Goal: Task Accomplishment & Management: Complete application form

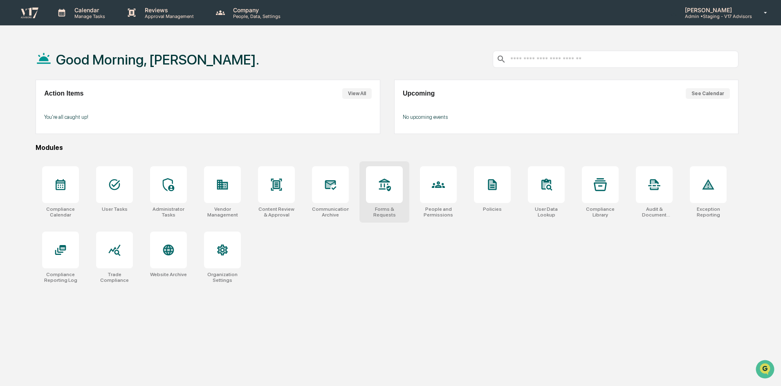
click at [397, 185] on div at bounding box center [384, 184] width 37 height 37
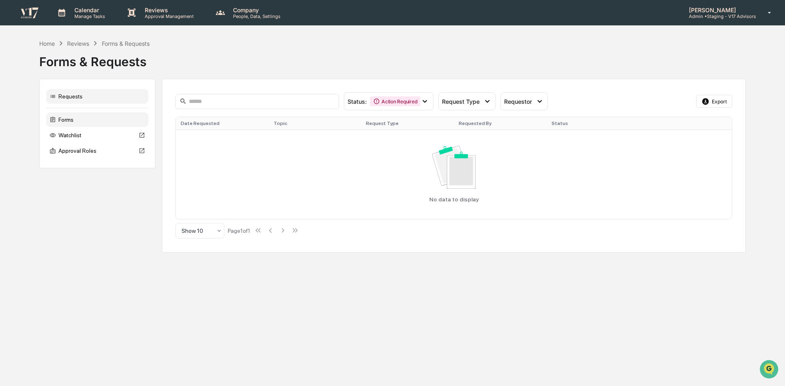
click at [71, 120] on div "Forms" at bounding box center [97, 119] width 102 height 15
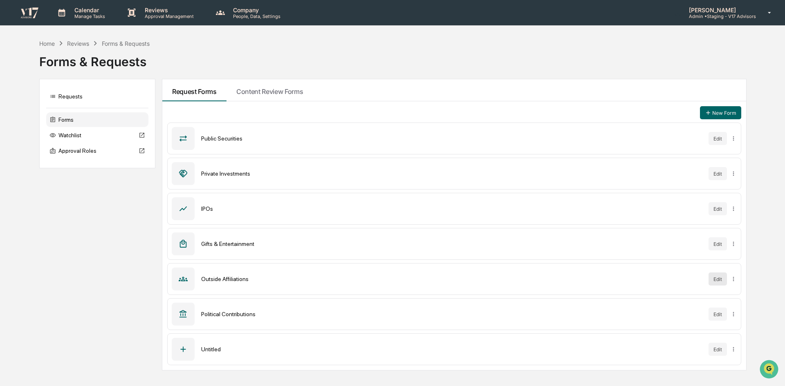
click at [718, 280] on button "Edit" at bounding box center [717, 279] width 18 height 13
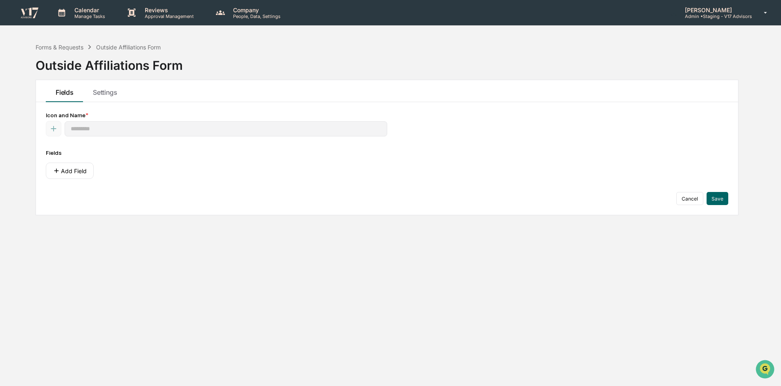
type input "**********"
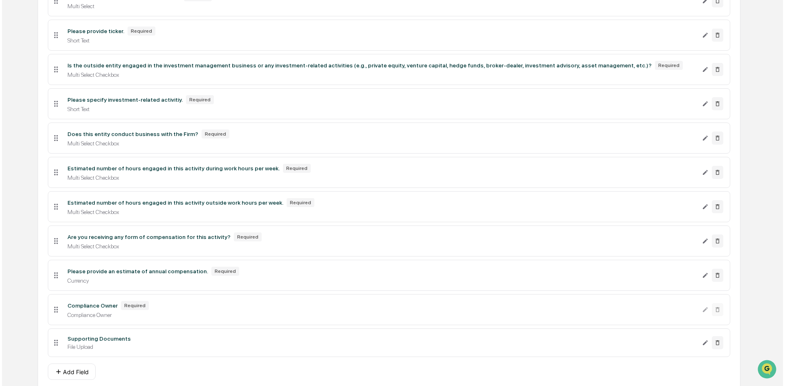
scroll to position [480, 0]
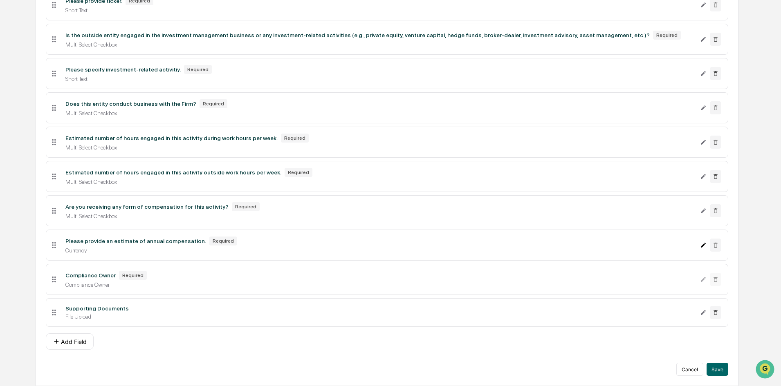
click at [701, 242] on icon "Edit Please provide an estimate of annual compensation. field" at bounding box center [703, 245] width 7 height 7
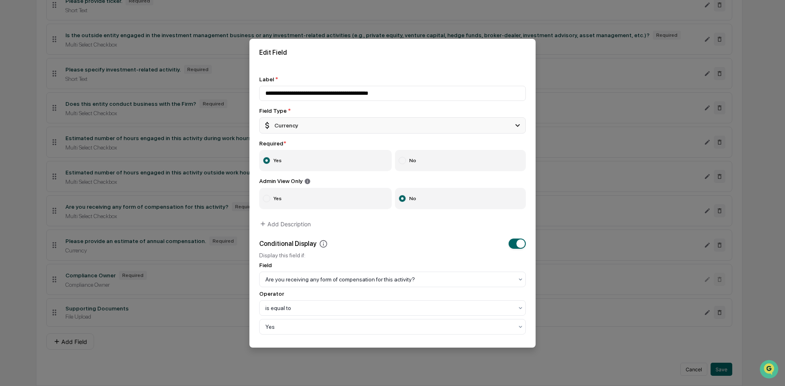
click at [359, 124] on div "Currency" at bounding box center [392, 125] width 266 height 16
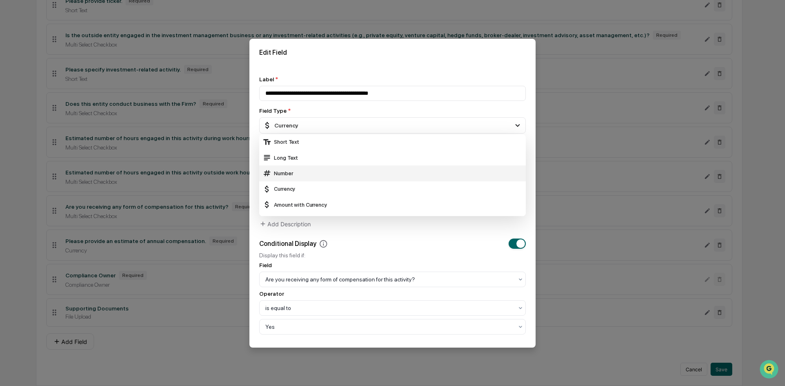
click at [328, 173] on div "Number" at bounding box center [392, 173] width 260 height 9
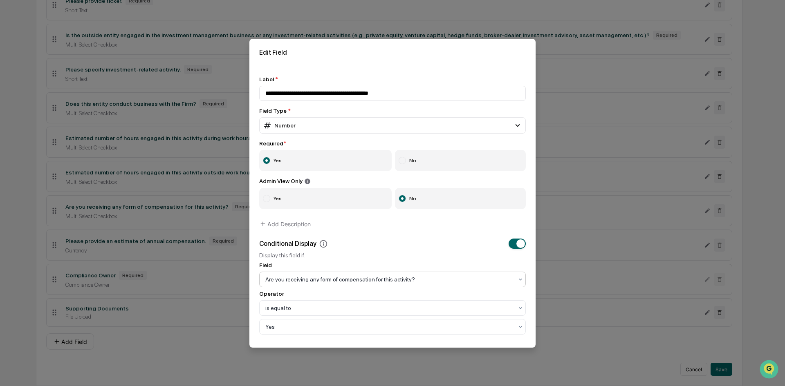
scroll to position [44, 0]
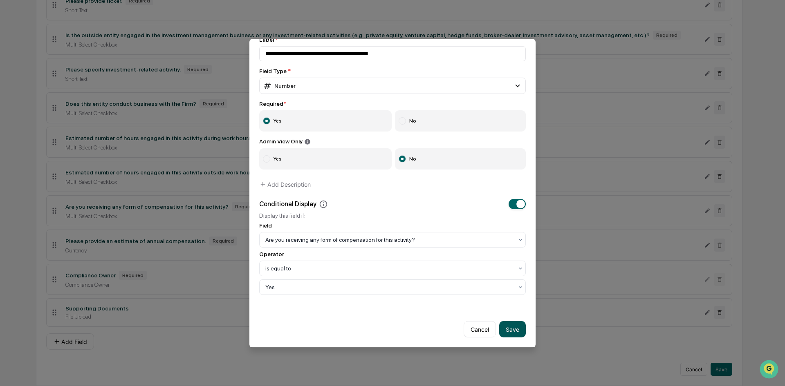
click at [511, 324] on button "Save" at bounding box center [512, 329] width 27 height 16
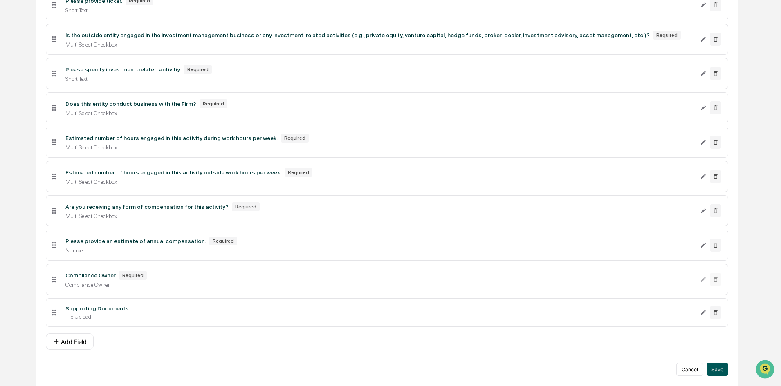
click at [723, 371] on button "Save" at bounding box center [717, 369] width 22 height 13
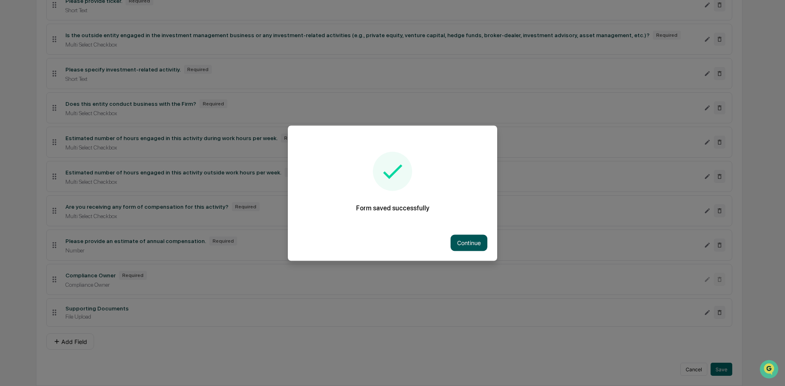
click at [459, 241] on button "Continue" at bounding box center [468, 243] width 37 height 16
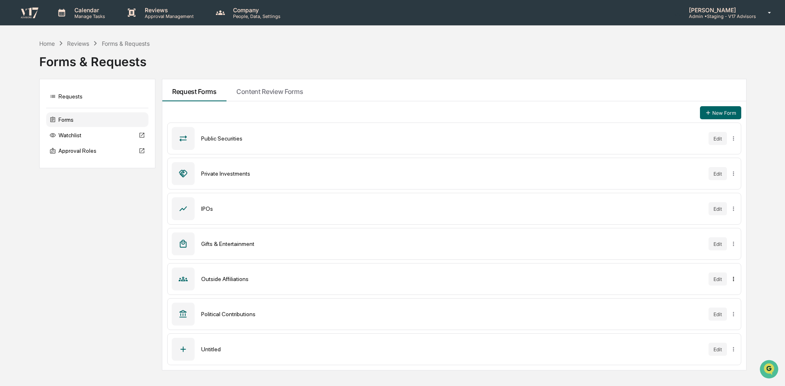
click at [734, 280] on html "Calendar Manage Tasks Reviews Approval Management Company People, Data, Setting…" at bounding box center [392, 193] width 785 height 386
click at [735, 294] on div "Sync to Accounts" at bounding box center [734, 295] width 67 height 13
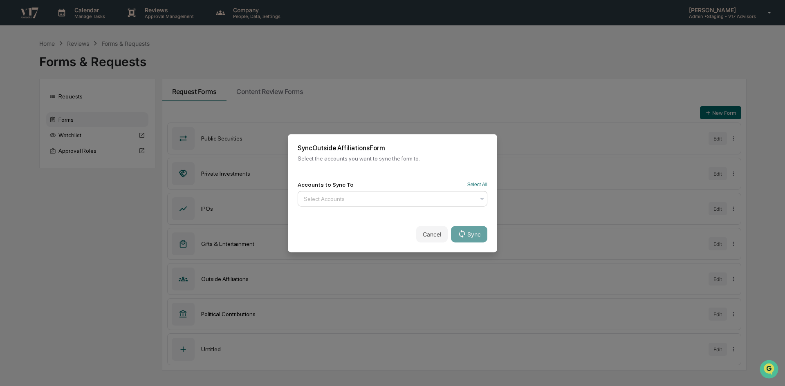
click at [448, 199] on div at bounding box center [389, 199] width 171 height 8
click at [482, 183] on button "Select All" at bounding box center [477, 184] width 20 height 6
click at [471, 229] on button "Sync" at bounding box center [469, 234] width 36 height 16
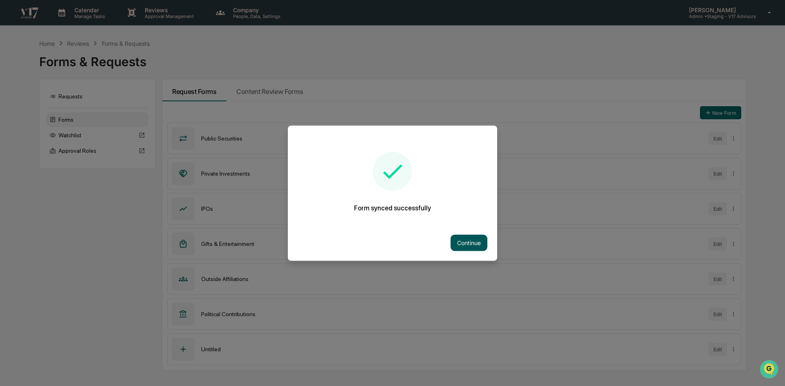
click at [461, 239] on button "Continue" at bounding box center [468, 243] width 37 height 16
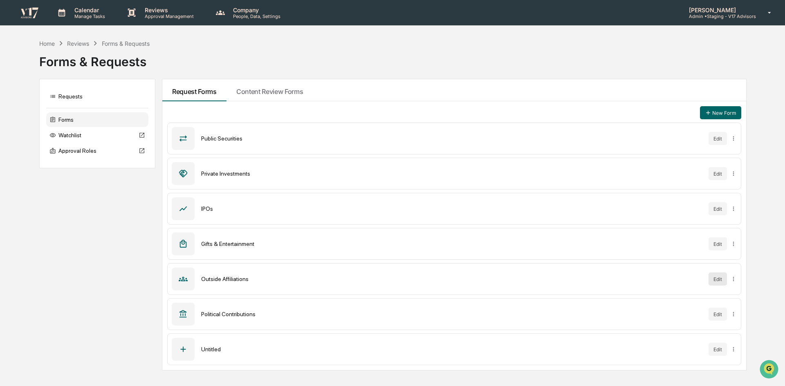
click at [721, 280] on button "Edit" at bounding box center [717, 279] width 18 height 13
click at [731, 16] on p "Admin • Staging - V17 Advisors" at bounding box center [719, 16] width 74 height 6
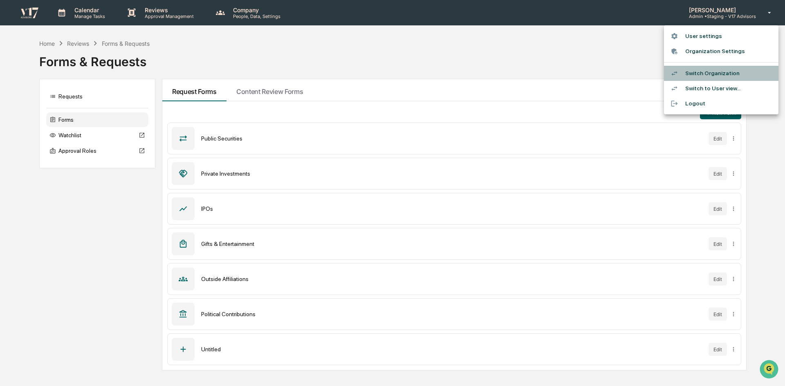
click at [714, 72] on li "Switch Organization" at bounding box center [721, 73] width 114 height 15
